Goal: Task Accomplishment & Management: Use online tool/utility

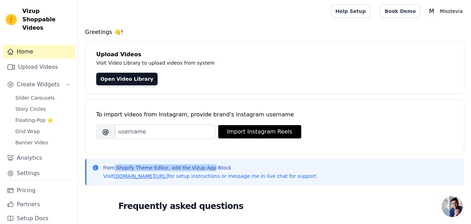
drag, startPoint x: 114, startPoint y: 169, endPoint x: 206, endPoint y: 168, distance: 91.1
click at [206, 168] on p "from Shopify Theme Editor, add the Vizup App Block" at bounding box center [210, 167] width 215 height 7
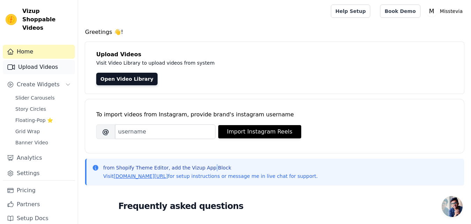
click at [37, 60] on link "Upload Videos" at bounding box center [39, 67] width 72 height 14
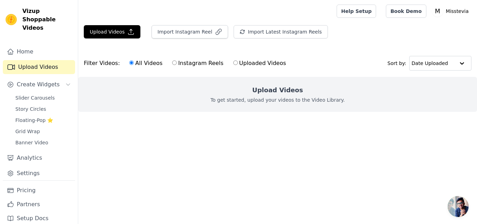
click at [172, 62] on input "Instagram Reels" at bounding box center [174, 62] width 5 height 5
radio input "true"
click at [129, 60] on label "All Videos" at bounding box center [146, 63] width 34 height 9
click at [129, 60] on input "All Videos" at bounding box center [131, 62] width 5 height 5
radio input "true"
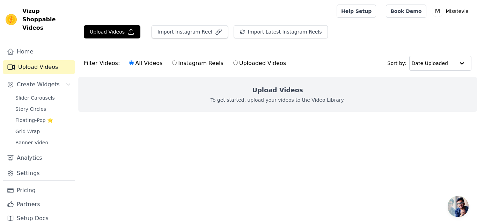
click at [233, 63] on input "Uploaded Videos" at bounding box center [235, 62] width 5 height 5
radio input "true"
click at [131, 61] on label "All Videos" at bounding box center [146, 63] width 34 height 9
click at [131, 61] on input "All Videos" at bounding box center [131, 62] width 5 height 5
radio input "true"
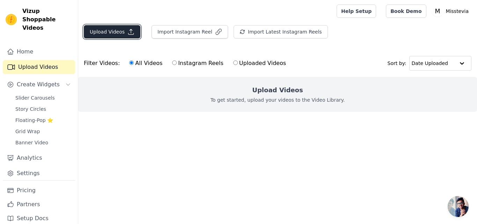
click at [130, 30] on icon "button" at bounding box center [130, 31] width 7 height 7
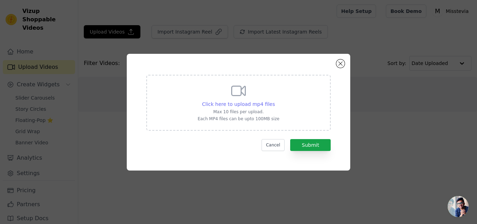
click at [240, 104] on span "Click here to upload mp4 files" at bounding box center [238, 104] width 73 height 6
click at [274, 101] on input "Click here to upload mp4 files Max 10 files per upload. Each MP4 files can be u…" at bounding box center [274, 100] width 0 height 0
click at [268, 141] on button "Cancel" at bounding box center [272, 145] width 23 height 12
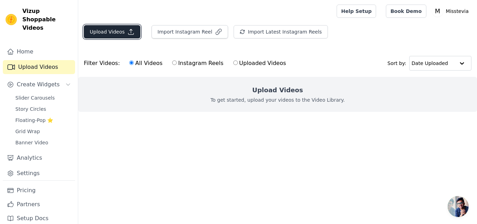
click at [131, 34] on icon "button" at bounding box center [130, 31] width 7 height 7
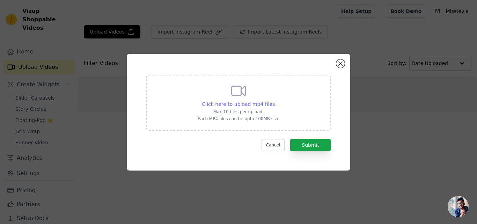
click at [216, 101] on span "Click here to upload mp4 files" at bounding box center [238, 104] width 73 height 6
click at [274, 101] on input "Click here to upload mp4 files Max 10 files per upload. Each MP4 files can be u…" at bounding box center [274, 100] width 0 height 0
type input "C:\fakepath\misstevia_influencer_reel-hsd.MP4"
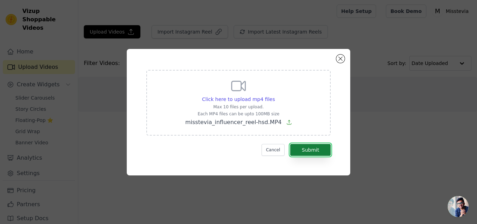
click at [303, 151] on button "Submit" at bounding box center [310, 150] width 40 height 12
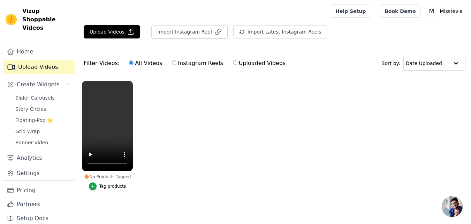
click at [110, 186] on div "Tag products" at bounding box center [112, 186] width 27 height 6
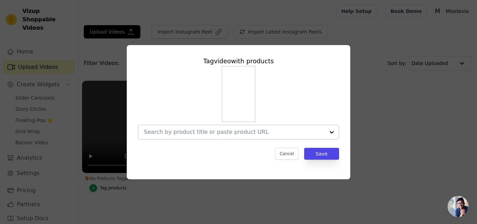
click at [251, 127] on div at bounding box center [234, 132] width 181 height 14
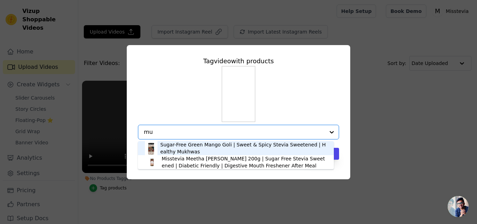
type input "m"
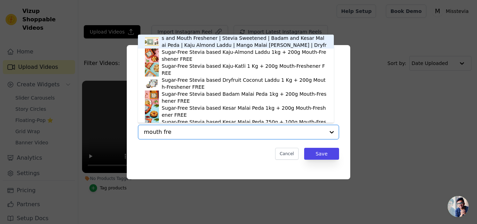
type input "mouth fres"
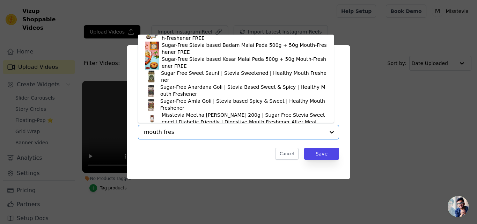
scroll to position [177, 0]
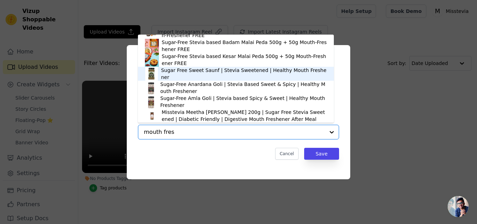
click at [221, 73] on div "Sugar Free Sweet Saunf | Stevia Sweetened | Healthy Mouth Freshener" at bounding box center [244, 74] width 166 height 14
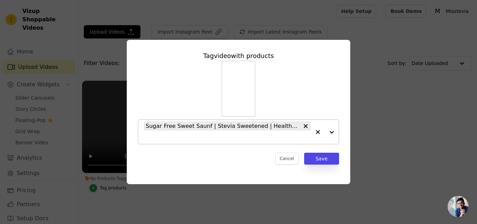
click at [176, 133] on div "Sugar Free Sweet Saunf | Stevia Sweetened | Healthy Mouth Freshener" at bounding box center [227, 132] width 167 height 24
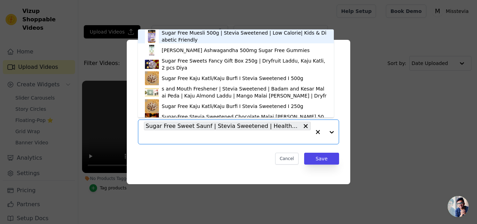
click at [165, 135] on input "No Products Tagged Tag video with products Sugar Free Muesli 500g | Stevia Swee…" at bounding box center [227, 137] width 167 height 7
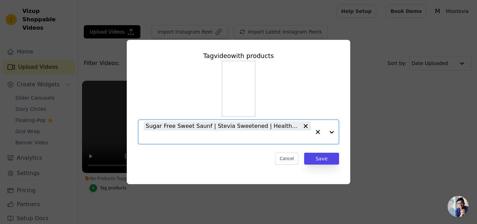
click at [165, 135] on input "No Products Tagged Tag video with products Option Sugar Free Sweet Saunf | Stev…" at bounding box center [227, 137] width 167 height 7
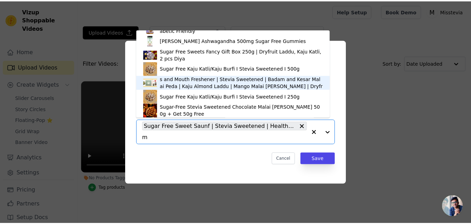
scroll to position [0, 0]
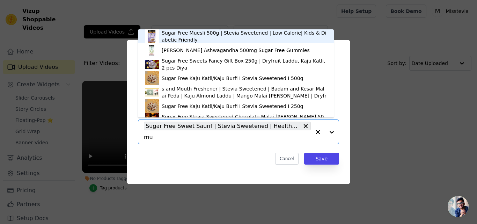
type input "muk"
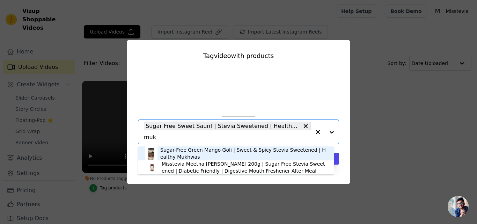
click at [203, 154] on div "Sugar-Free Green Mango Goli | Sweet & Spicy Stevia Sweetened | Healthy Mukhwas" at bounding box center [243, 153] width 166 height 14
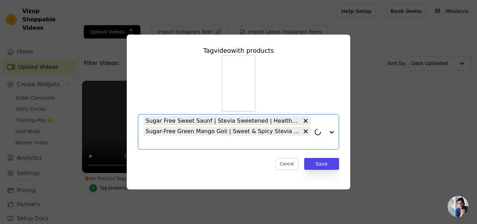
click at [166, 142] on input "No Products Tagged Tag video with products Option Sugar Free Sweet Saunf | Stev…" at bounding box center [227, 142] width 167 height 7
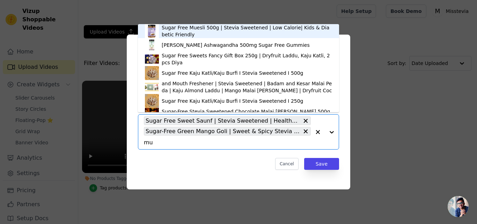
type input "muk"
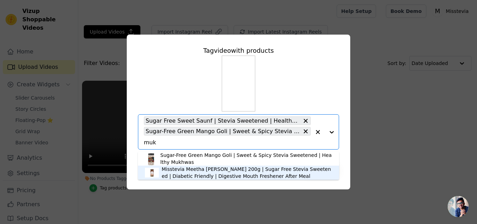
click at [198, 175] on div "Misstevia Meetha Paan Mukhwas 200g | Sugar Free Stevia Sweetened | Diabetic Fri…" at bounding box center [247, 172] width 170 height 14
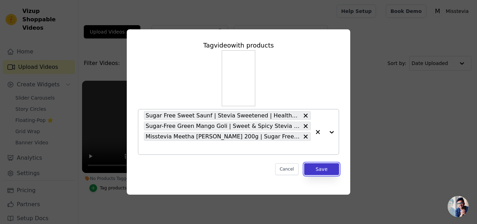
click at [311, 166] on button "Save" at bounding box center [321, 169] width 35 height 12
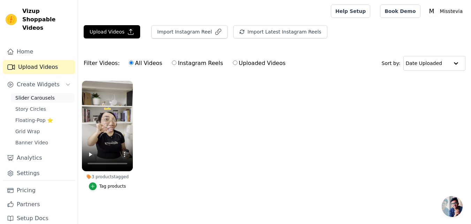
click at [32, 94] on span "Slider Carousels" at bounding box center [34, 97] width 39 height 7
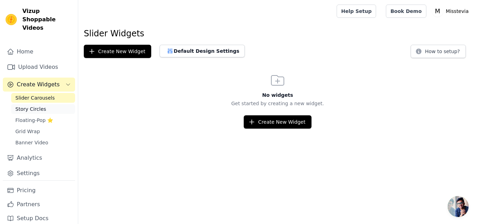
click at [32, 104] on link "Story Circles" at bounding box center [43, 109] width 64 height 10
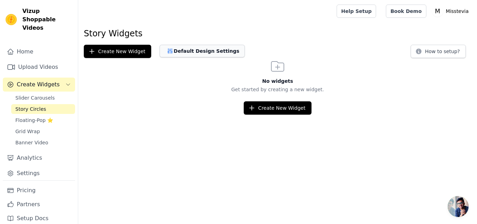
click at [190, 49] on button "Default Design Settings" at bounding box center [201, 51] width 85 height 13
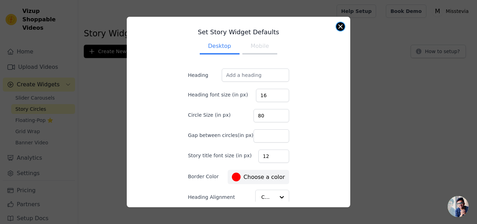
click at [337, 28] on button "Close modal" at bounding box center [340, 26] width 8 height 8
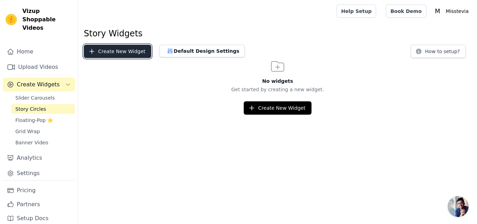
click at [121, 50] on button "Create New Widget" at bounding box center [117, 51] width 67 height 13
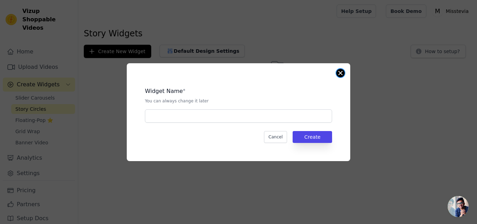
click at [340, 72] on button "Close modal" at bounding box center [340, 73] width 8 height 8
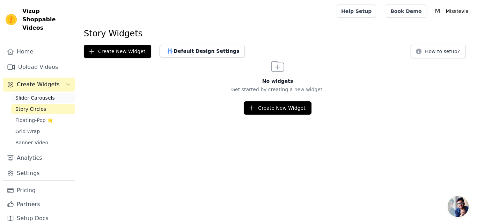
click at [32, 94] on span "Slider Carousels" at bounding box center [34, 97] width 39 height 7
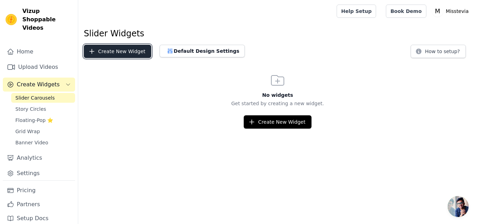
click at [95, 54] on icon "button" at bounding box center [91, 51] width 7 height 7
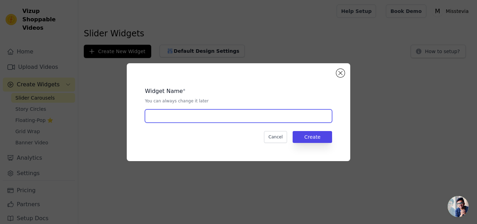
click at [198, 119] on input "text" at bounding box center [238, 115] width 187 height 13
type input "test-miss"
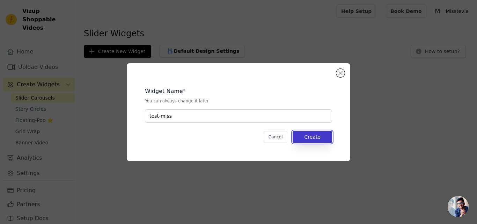
click at [304, 140] on button "Create" at bounding box center [311, 137] width 39 height 12
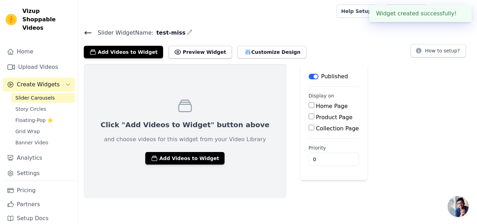
click at [308, 107] on input "Home Page" at bounding box center [311, 105] width 6 height 6
checkbox input "true"
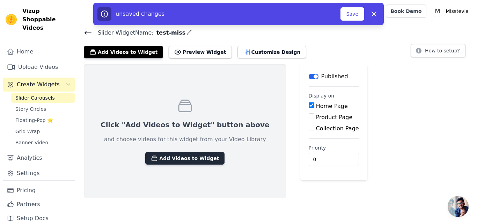
click at [175, 158] on button "Add Videos to Widget" at bounding box center [184, 158] width 79 height 13
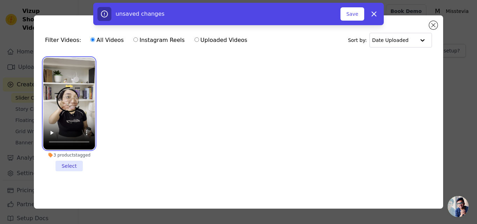
click at [73, 75] on video at bounding box center [69, 104] width 52 height 92
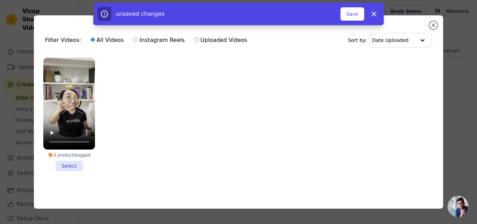
click at [72, 164] on li "3 products tagged Select" at bounding box center [69, 114] width 52 height 113
click at [0, 0] on input "3 products tagged Select" at bounding box center [0, 0] width 0 height 0
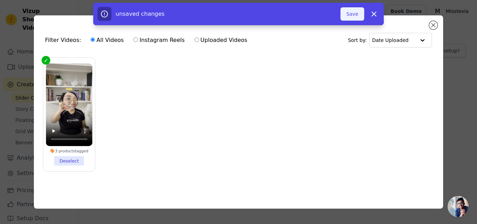
click at [357, 13] on button "Save" at bounding box center [352, 13] width 24 height 13
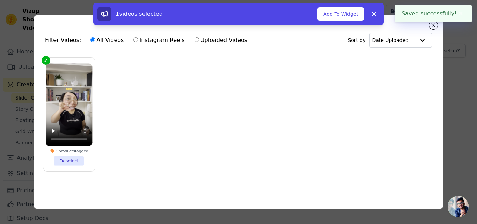
click at [430, 23] on div "1 videos selected Add To Widget Dismiss" at bounding box center [238, 15] width 477 height 25
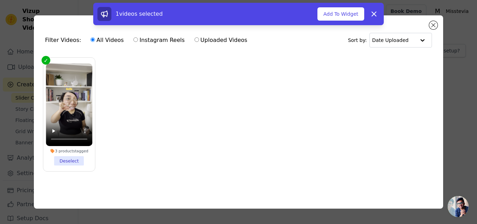
click at [228, 124] on ul "3 products tagged Deselect" at bounding box center [238, 120] width 398 height 132
click at [378, 13] on button "Dismiss" at bounding box center [374, 14] width 14 height 14
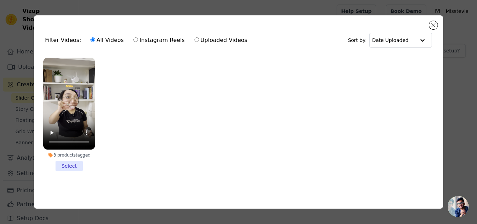
click at [428, 19] on div "Filter Videos: All Videos Instagram Reels Uploaded Videos Sort by: Date Uploade…" at bounding box center [238, 111] width 409 height 193
click at [430, 21] on button "Close modal" at bounding box center [433, 25] width 8 height 8
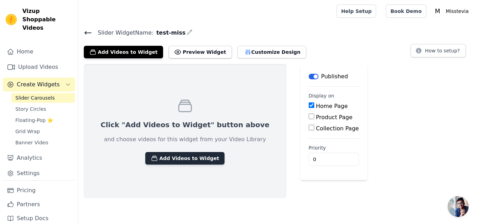
click at [167, 164] on button "Add Videos to Widget" at bounding box center [184, 158] width 79 height 13
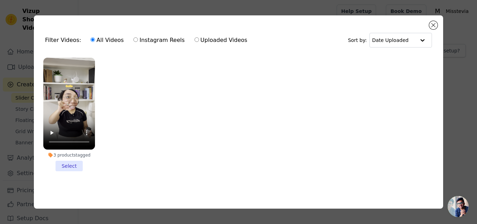
click at [69, 162] on li "3 products tagged Select" at bounding box center [69, 114] width 52 height 113
click at [0, 0] on input "3 products tagged Select" at bounding box center [0, 0] width 0 height 0
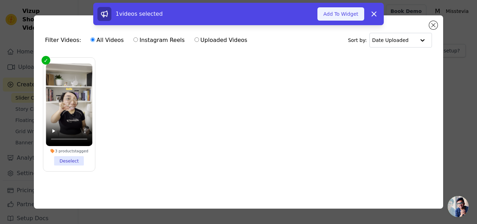
click at [335, 11] on button "Add To Widget" at bounding box center [340, 13] width 47 height 13
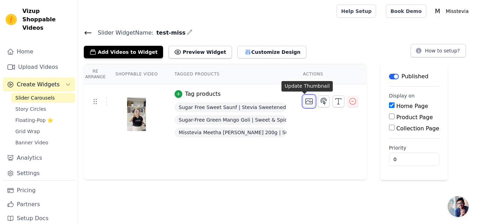
click at [305, 101] on icon "button" at bounding box center [309, 101] width 8 height 8
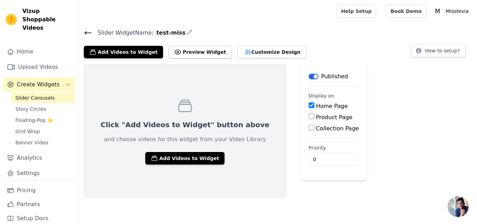
click at [43, 94] on span "Slider Carousels" at bounding box center [34, 97] width 39 height 7
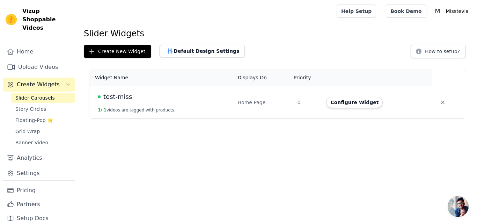
click at [138, 98] on div "test-miss" at bounding box center [164, 97] width 132 height 10
click at [118, 97] on span "test-miss" at bounding box center [117, 97] width 29 height 10
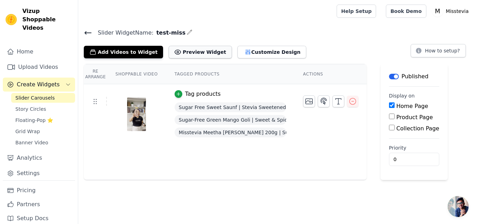
click at [180, 54] on button "Preview Widget" at bounding box center [200, 52] width 63 height 13
click at [428, 50] on button "How to setup?" at bounding box center [437, 50] width 55 height 13
click at [29, 104] on link "Story Circles" at bounding box center [43, 109] width 64 height 10
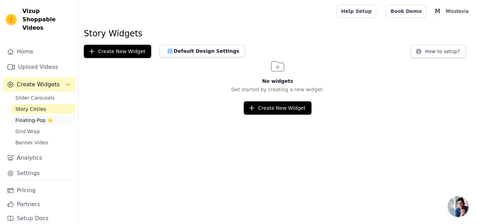
click at [38, 117] on span "Floating-Pop ⭐" at bounding box center [34, 120] width 38 height 7
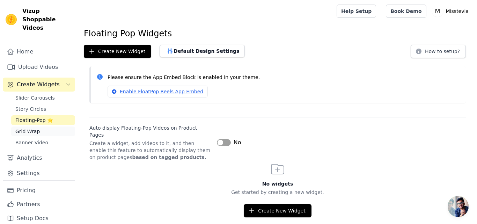
click at [39, 126] on link "Grid Wrap" at bounding box center [43, 131] width 64 height 10
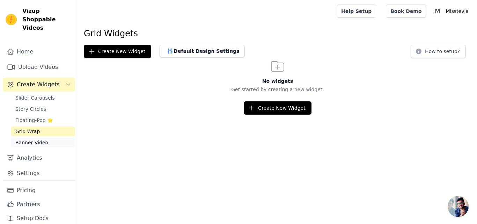
click at [42, 139] on span "Banner Video" at bounding box center [31, 142] width 33 height 7
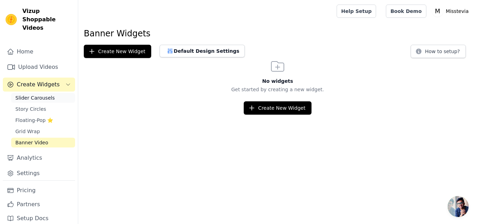
click at [42, 94] on span "Slider Carousels" at bounding box center [34, 97] width 39 height 7
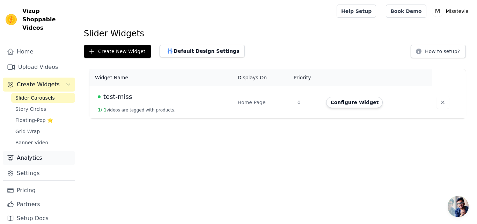
click at [43, 151] on link "Analytics" at bounding box center [39, 158] width 72 height 14
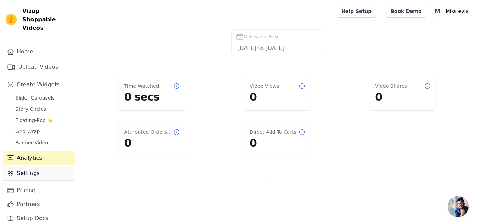
click at [40, 166] on link "Settings" at bounding box center [39, 173] width 72 height 14
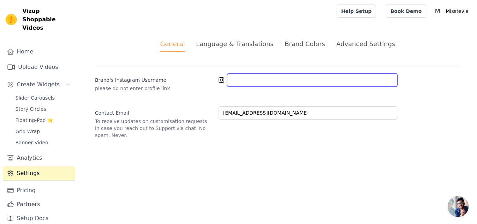
click at [247, 80] on input "Brand's Instagram Username" at bounding box center [312, 79] width 170 height 13
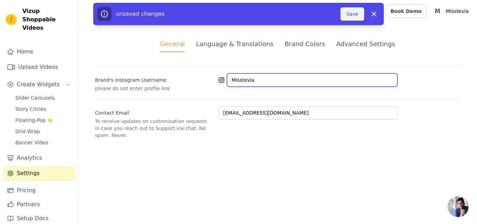
type input "Misstevia"
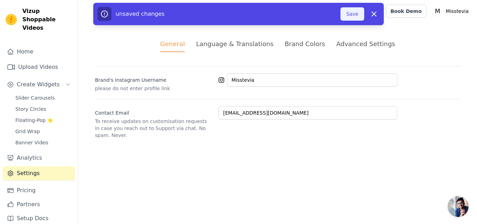
click at [351, 13] on button "Save" at bounding box center [352, 13] width 24 height 13
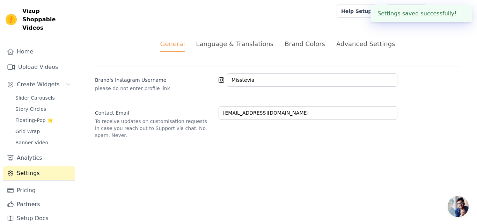
type input "misstevia"
click at [234, 43] on div "Language & Translations" at bounding box center [234, 43] width 77 height 9
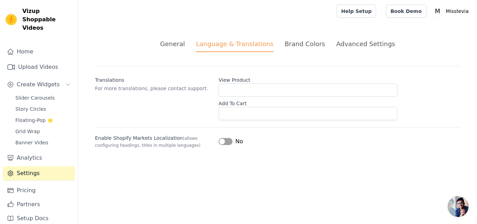
click at [310, 41] on div "Brand Colors" at bounding box center [304, 43] width 40 height 9
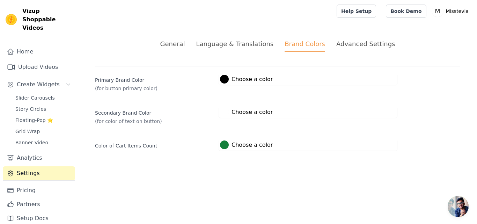
click at [366, 43] on div "Advanced Settings" at bounding box center [365, 43] width 59 height 9
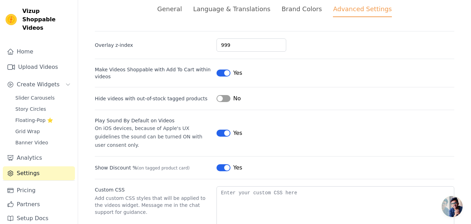
scroll to position [68, 0]
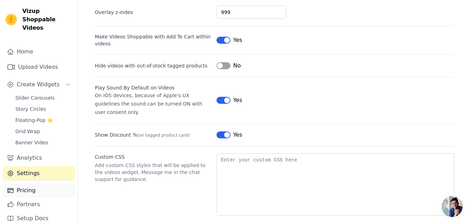
click at [31, 183] on link "Pricing" at bounding box center [39, 190] width 72 height 14
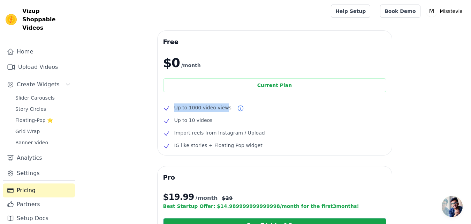
drag, startPoint x: 176, startPoint y: 108, endPoint x: 221, endPoint y: 110, distance: 45.7
click at [221, 110] on span "Up to 1000 video views" at bounding box center [202, 107] width 57 height 8
drag, startPoint x: 210, startPoint y: 124, endPoint x: 174, endPoint y: 120, distance: 35.4
click at [174, 120] on li "Up to 10 videos" at bounding box center [274, 120] width 223 height 8
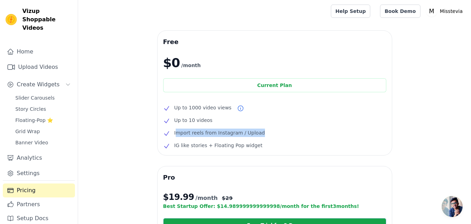
drag, startPoint x: 177, startPoint y: 131, endPoint x: 257, endPoint y: 131, distance: 79.6
click at [257, 131] on li "Import reels from Instagram / Upload" at bounding box center [274, 132] width 223 height 8
drag, startPoint x: 257, startPoint y: 131, endPoint x: 164, endPoint y: 133, distance: 92.8
click at [164, 133] on li "Import reels from Instagram / Upload" at bounding box center [274, 132] width 223 height 8
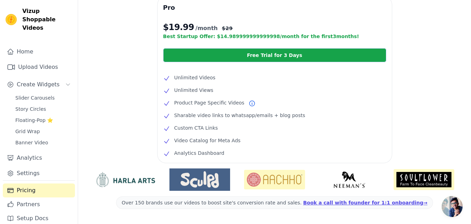
scroll to position [194, 0]
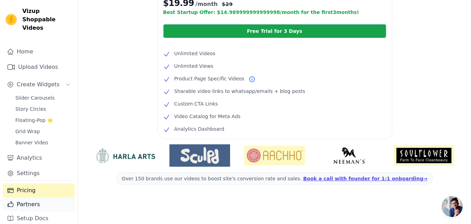
click at [44, 197] on link "Partners" at bounding box center [39, 204] width 72 height 14
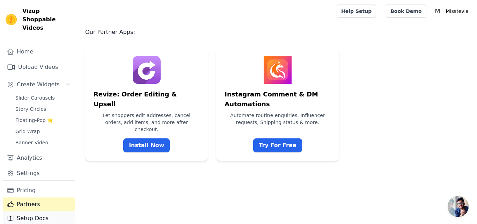
click at [40, 212] on link "Setup Docs" at bounding box center [39, 218] width 72 height 14
click at [32, 93] on link "Slider Carousels" at bounding box center [43, 98] width 64 height 10
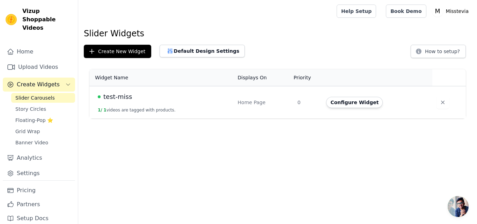
click at [232, 91] on td "test-miss 1 / 1 videos are tagged with products." at bounding box center [161, 102] width 144 height 32
click at [221, 98] on div "test-miss" at bounding box center [164, 97] width 132 height 10
click at [345, 99] on button "Configure Widget" at bounding box center [354, 102] width 57 height 11
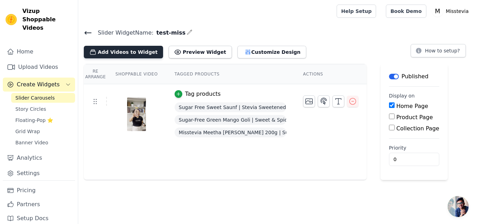
click at [113, 53] on button "Add Videos to Widget" at bounding box center [123, 52] width 79 height 13
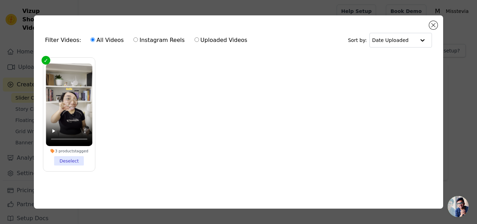
click at [437, 18] on div "Filter Videos: All Videos Instagram Reels Uploaded Videos Sort by: Date Uploade…" at bounding box center [238, 111] width 409 height 193
click at [435, 21] on button "Close modal" at bounding box center [433, 25] width 8 height 8
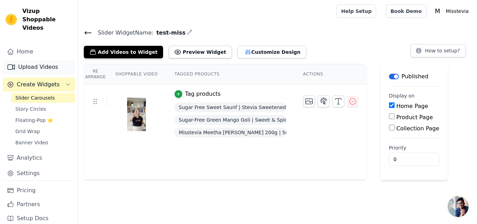
click at [38, 60] on link "Upload Videos" at bounding box center [39, 67] width 72 height 14
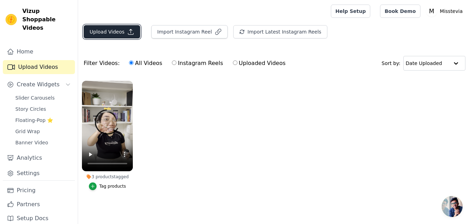
click at [127, 30] on icon "button" at bounding box center [130, 31] width 7 height 7
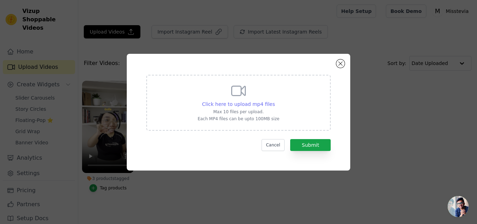
click at [229, 106] on span "Click here to upload mp4 files" at bounding box center [238, 104] width 73 height 6
click at [274, 101] on input "Click here to upload mp4 files Max 10 files per upload. Each MP4 files can be u…" at bounding box center [274, 100] width 0 height 0
type input "C:\fakepath\misstevia_influencer_reel-vas.mp4"
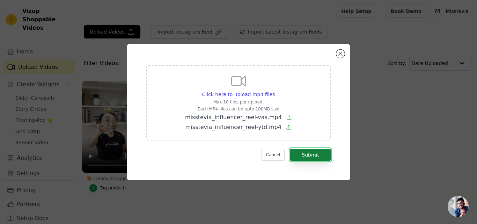
click at [313, 152] on button "Submit" at bounding box center [310, 155] width 40 height 12
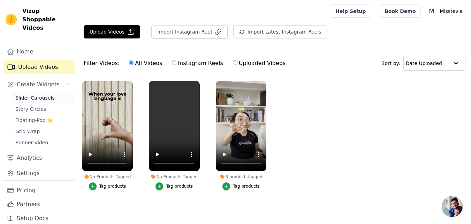
click at [24, 94] on span "Slider Carousels" at bounding box center [34, 97] width 39 height 7
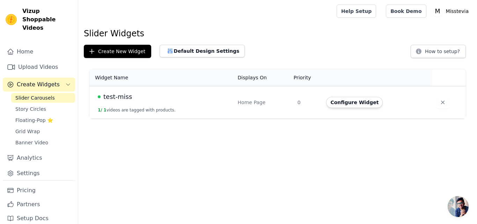
click at [276, 109] on td "Home Page" at bounding box center [263, 102] width 60 height 32
click at [343, 103] on button "Configure Widget" at bounding box center [354, 102] width 57 height 11
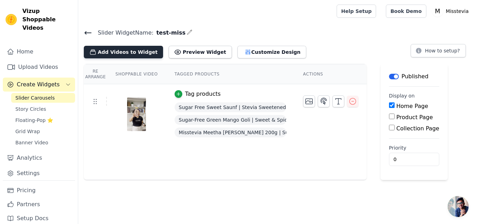
click at [115, 55] on button "Add Videos to Widget" at bounding box center [123, 52] width 79 height 13
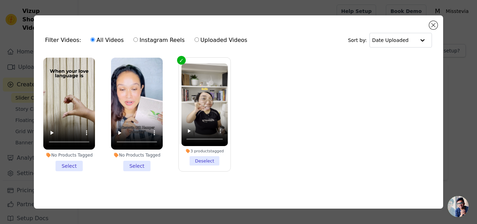
click at [134, 163] on li "No Products Tagged Select" at bounding box center [137, 114] width 52 height 113
click at [0, 0] on input "No Products Tagged Select" at bounding box center [0, 0] width 0 height 0
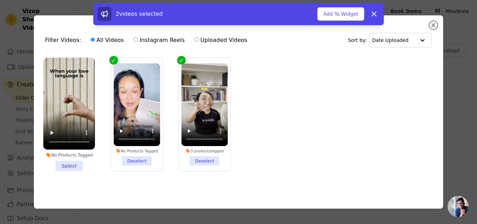
click at [74, 163] on li "No Products Tagged Select" at bounding box center [69, 114] width 52 height 113
click at [0, 0] on input "No Products Tagged Select" at bounding box center [0, 0] width 0 height 0
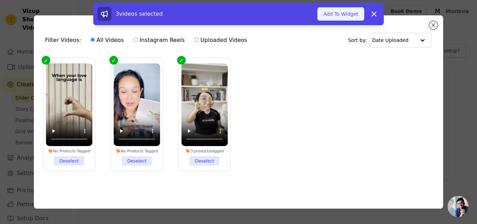
click at [343, 16] on button "Add To Widget" at bounding box center [340, 13] width 47 height 13
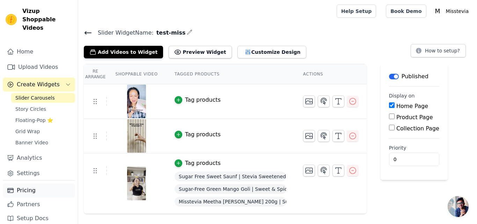
click at [44, 184] on link "Pricing" at bounding box center [39, 190] width 72 height 14
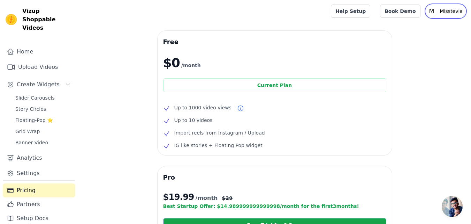
click at [438, 12] on icon "M" at bounding box center [431, 11] width 11 height 11
click at [420, 51] on link "Sign out" at bounding box center [432, 54] width 67 height 13
